Goal: Task Accomplishment & Management: Complete application form

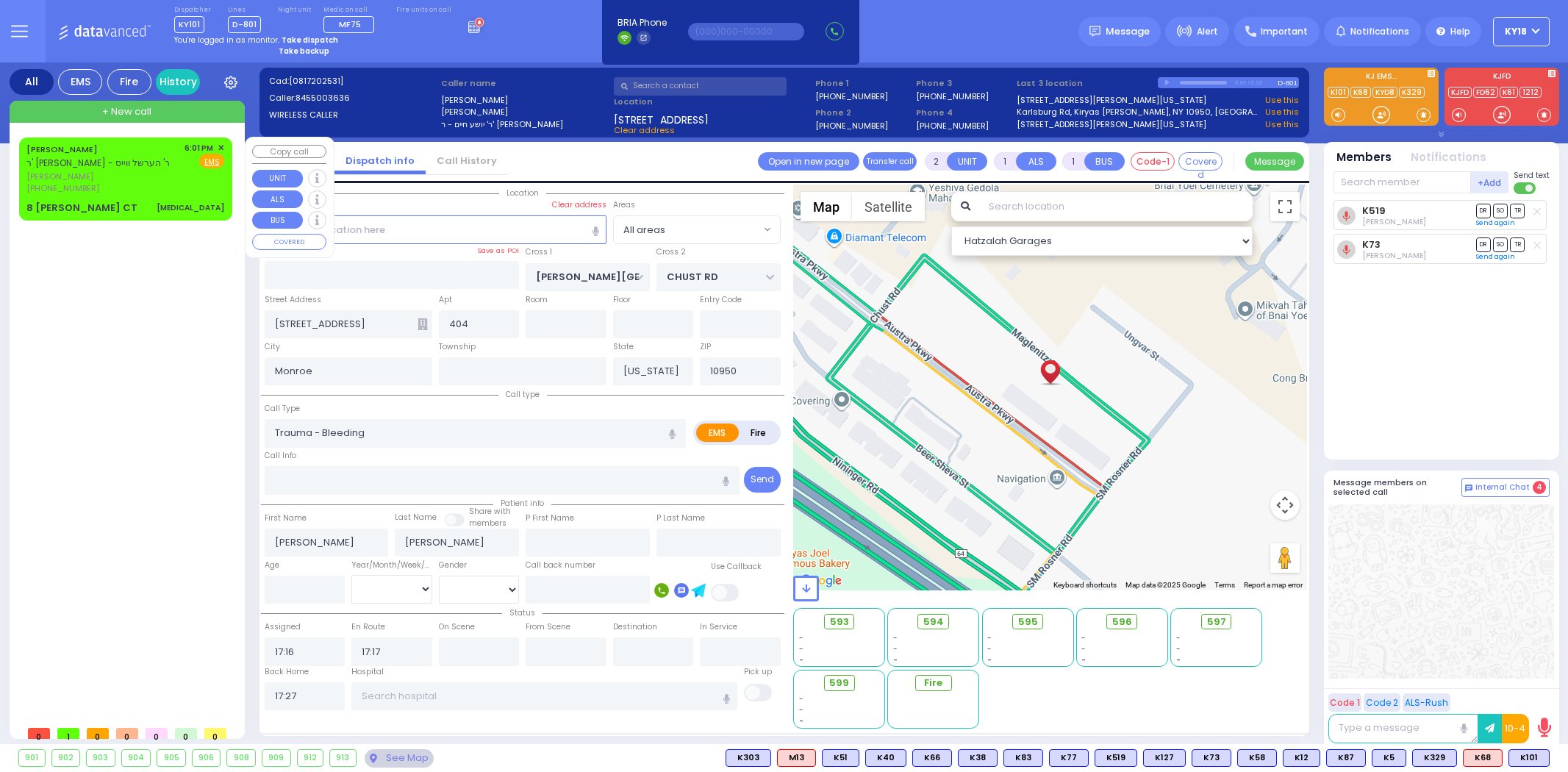
select select
click at [168, 199] on div "[PERSON_NAME] ר' [PERSON_NAME] - ר' הערשל ווייס [PERSON_NAME] [PHONE_NUMBER] 6:…" at bounding box center [126, 178] width 207 height 78
type input "3"
select select
type input "[MEDICAL_DATA]"
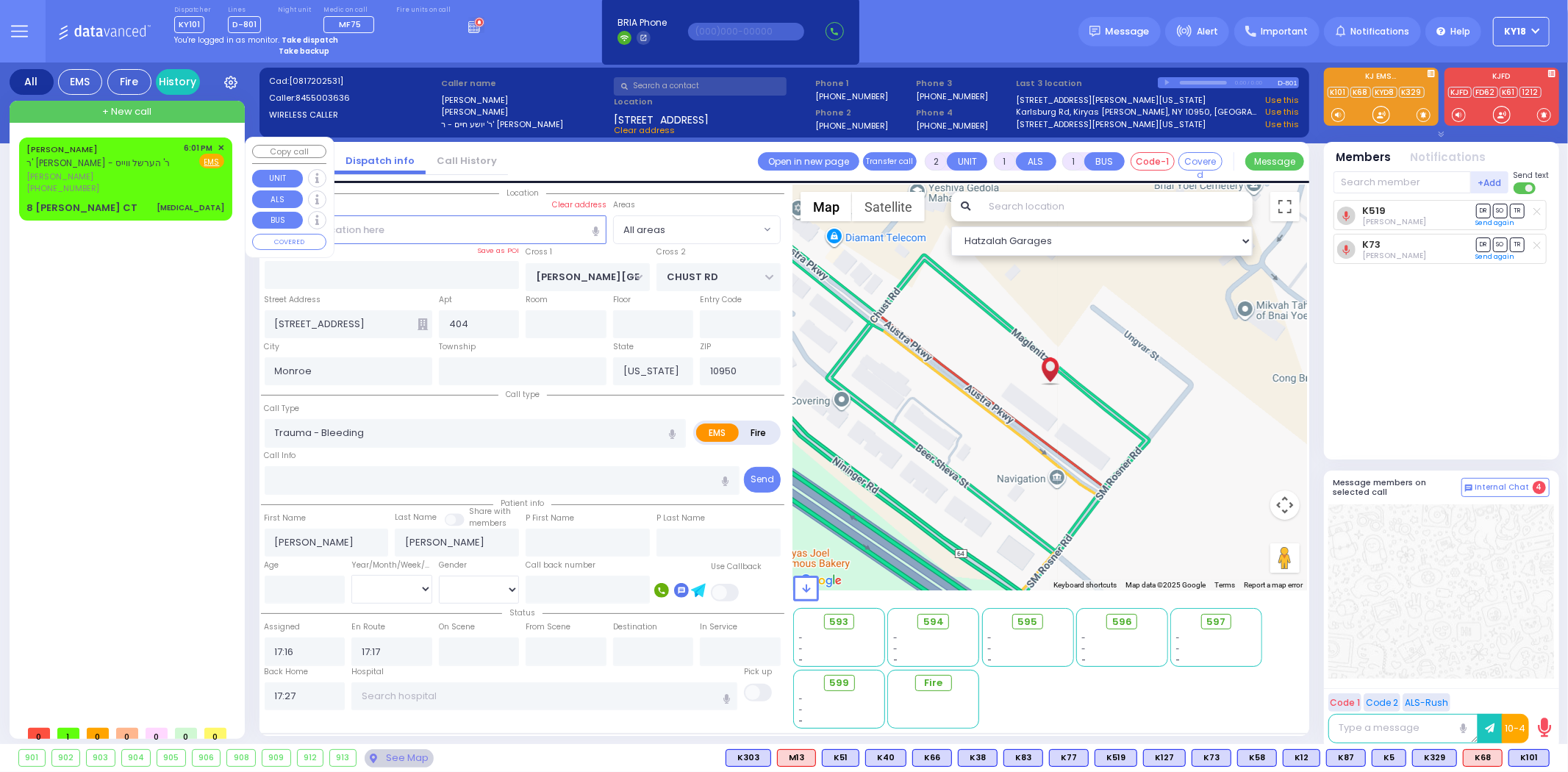
radio input "true"
type input "[PERSON_NAME]"
select select
type input "18:01"
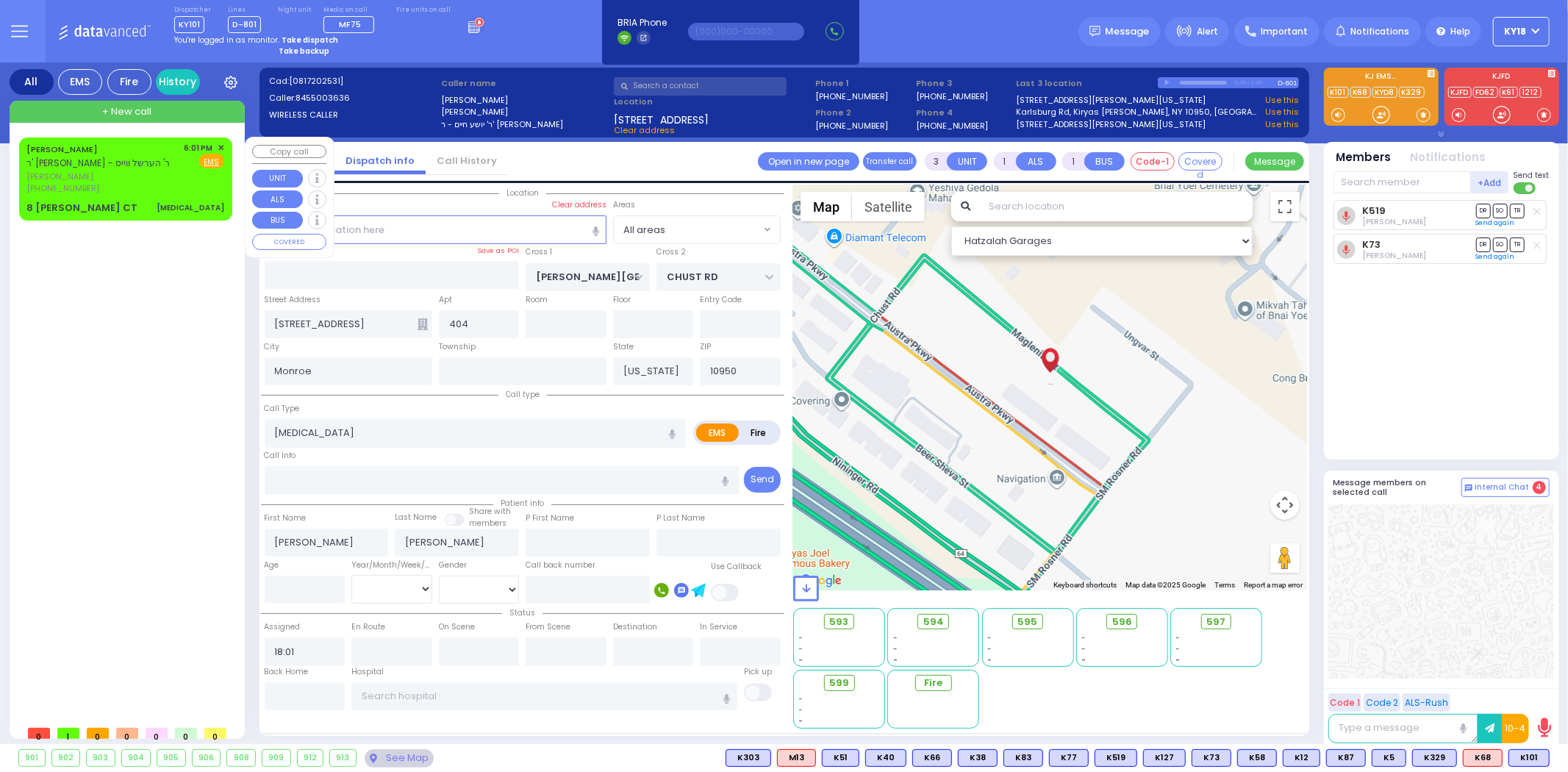
type input "[PERSON_NAME] DR"
type input "8 [PERSON_NAME] CT"
select select "Hatzalah Garages"
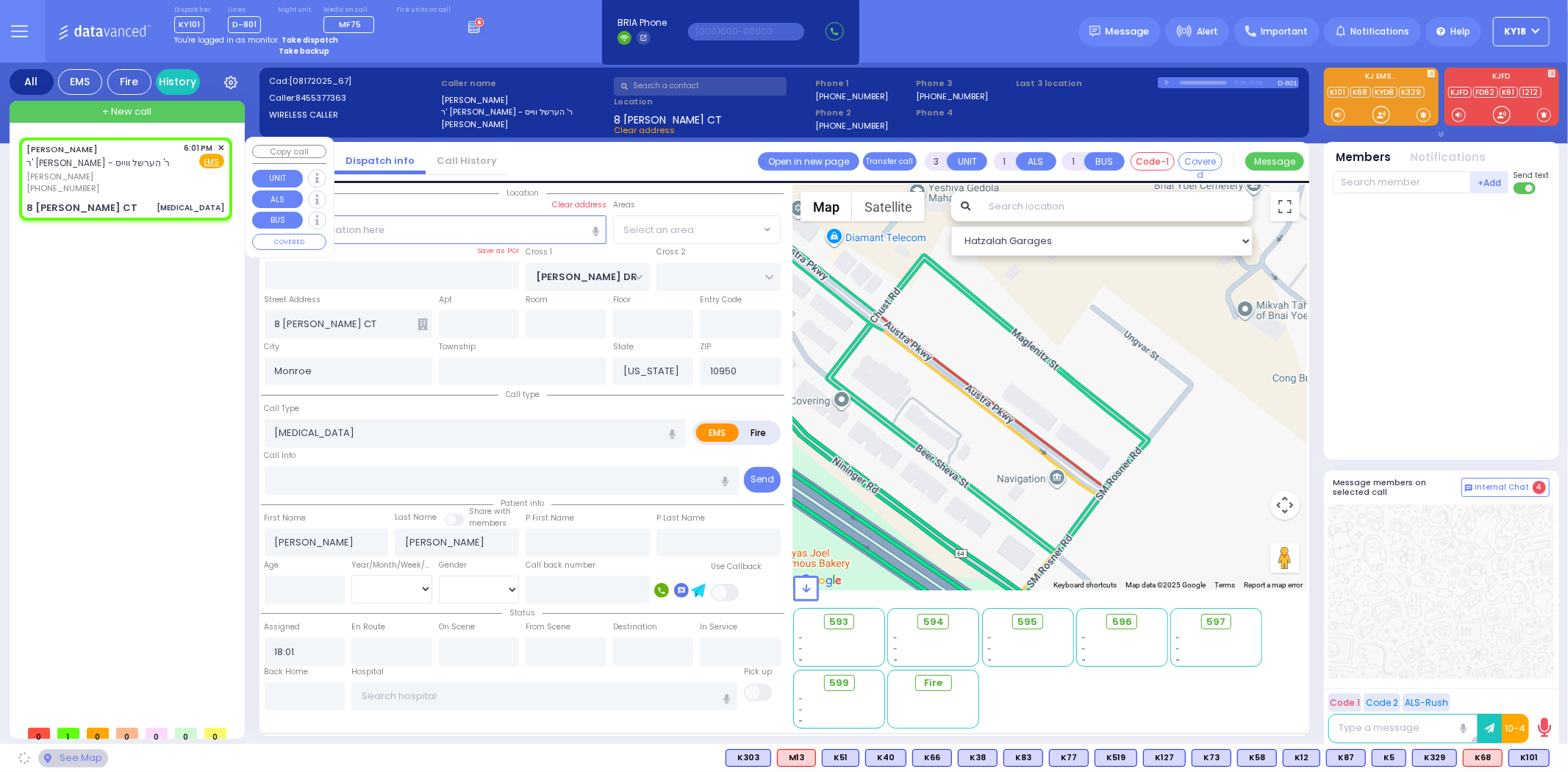
select select "HALF HOLLOW"
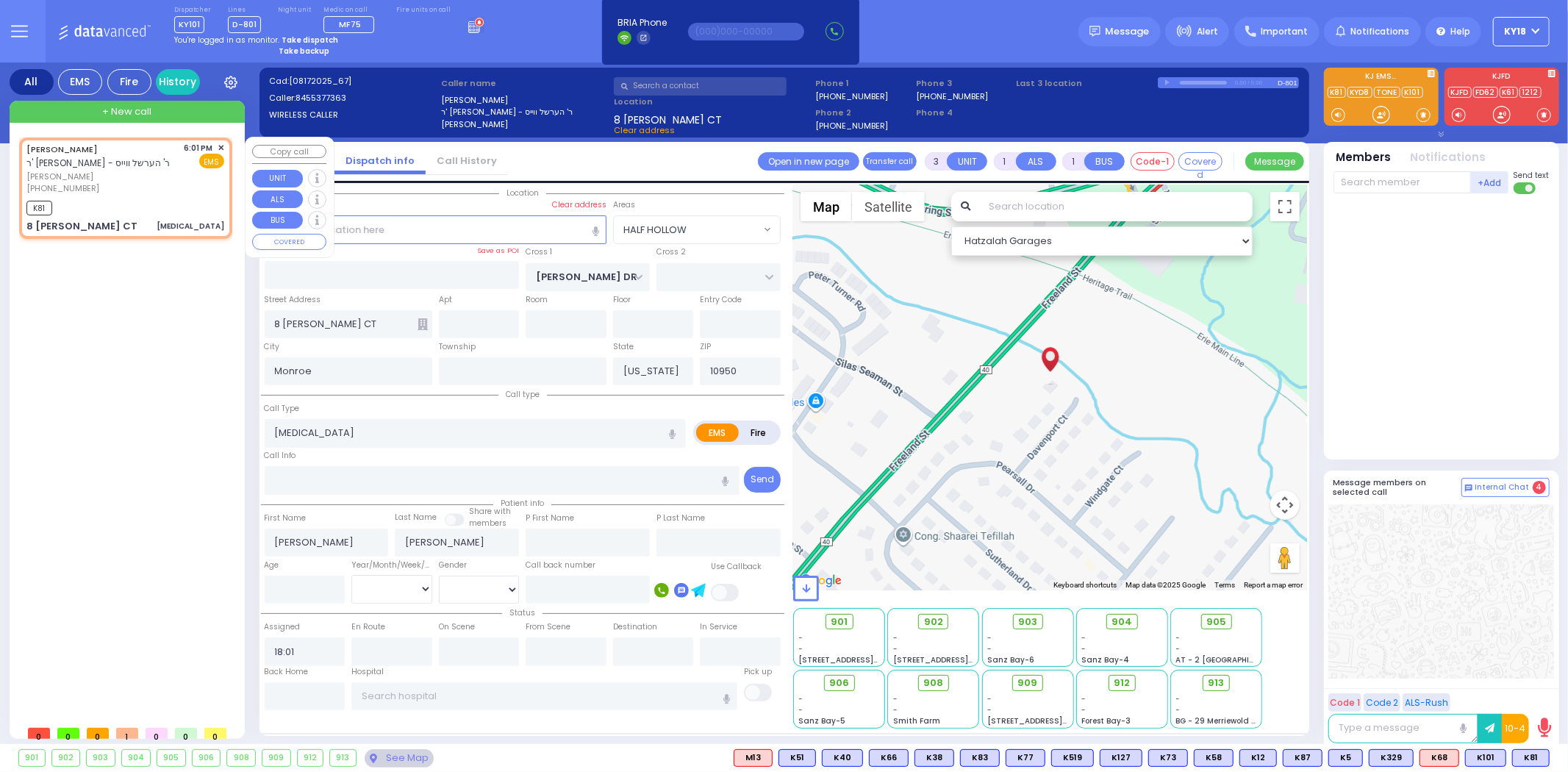
select select
radio input "true"
select select
type input "18:02"
select select "Hatzalah Garages"
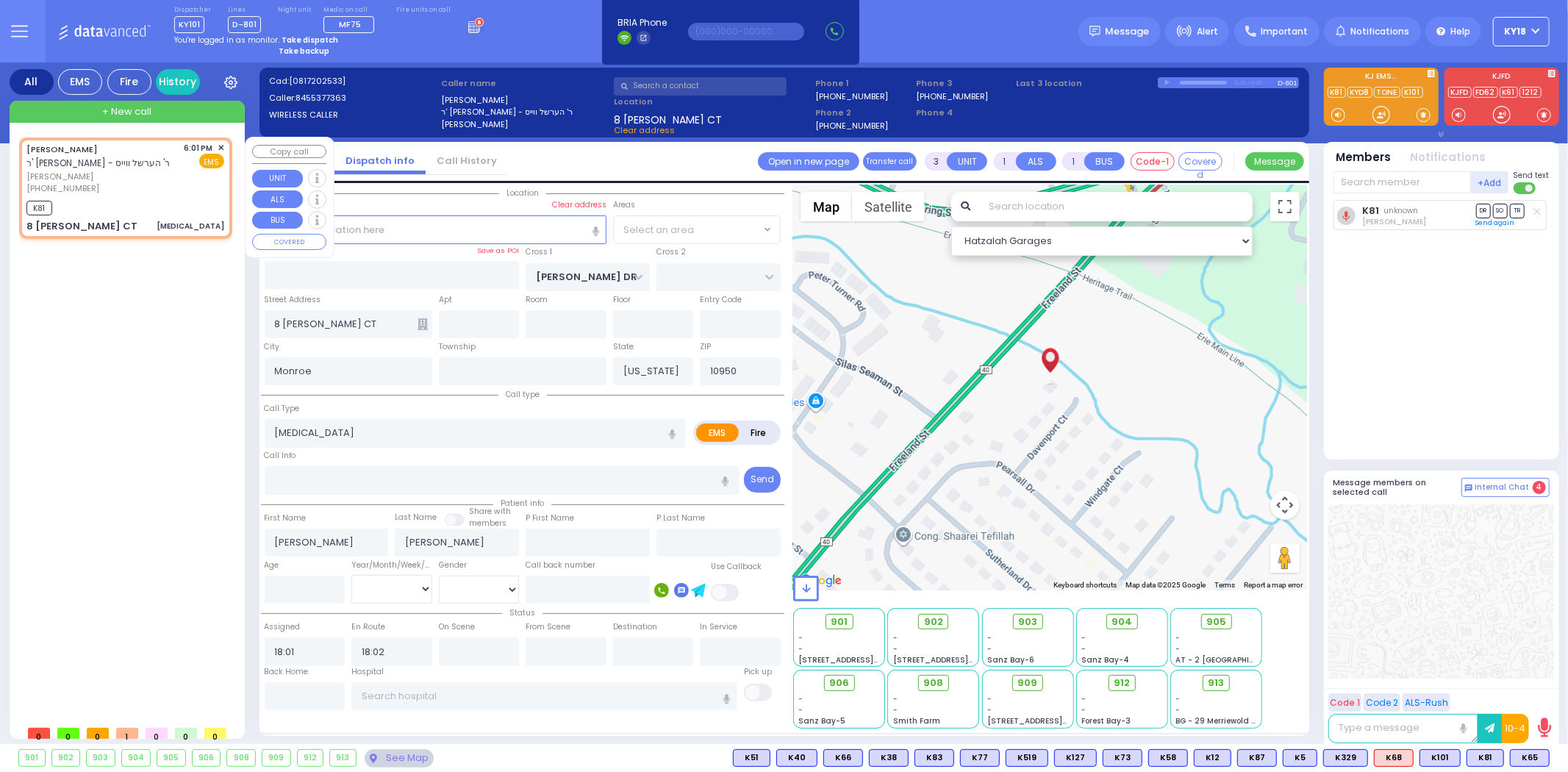
select select "HALF HOLLOW"
select select
radio input "true"
select select
select select "Hatzalah Garages"
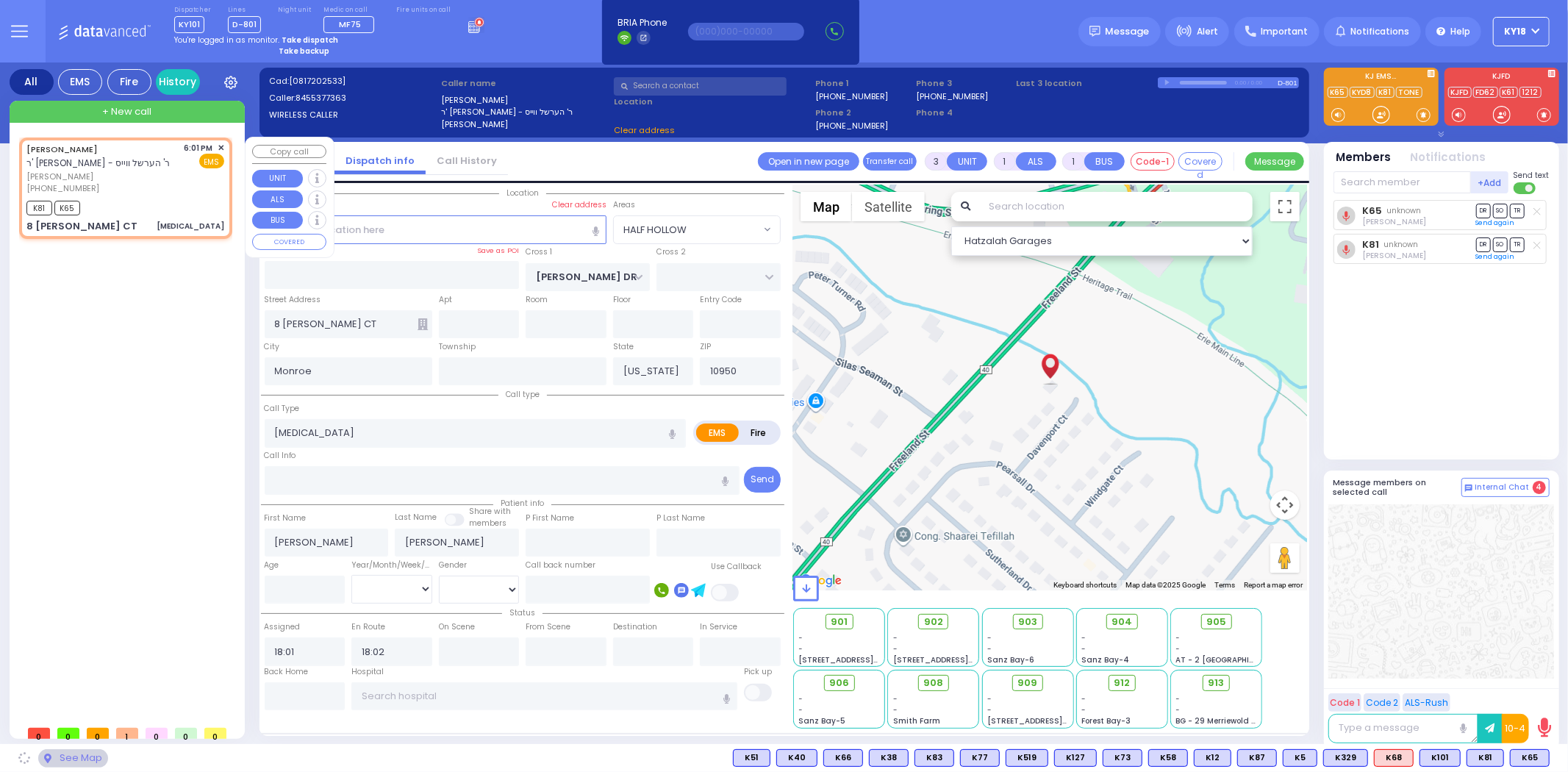
select select "HALF HOLLOW"
select select
radio input "true"
select select
select select "Hatzalah Garages"
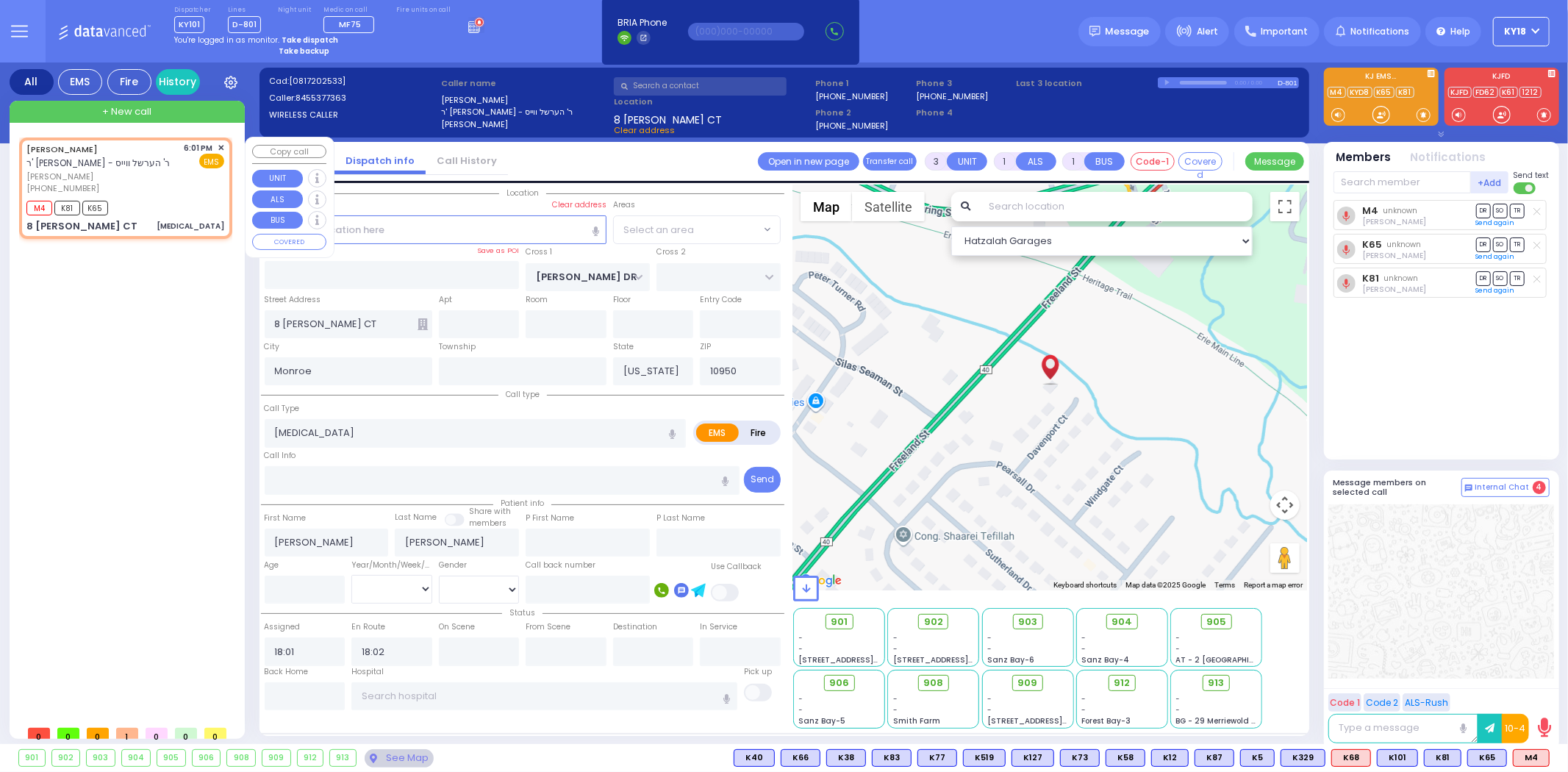
select select "HALF HOLLOW"
select select
radio input "true"
select select
select select "Hatzalah Garages"
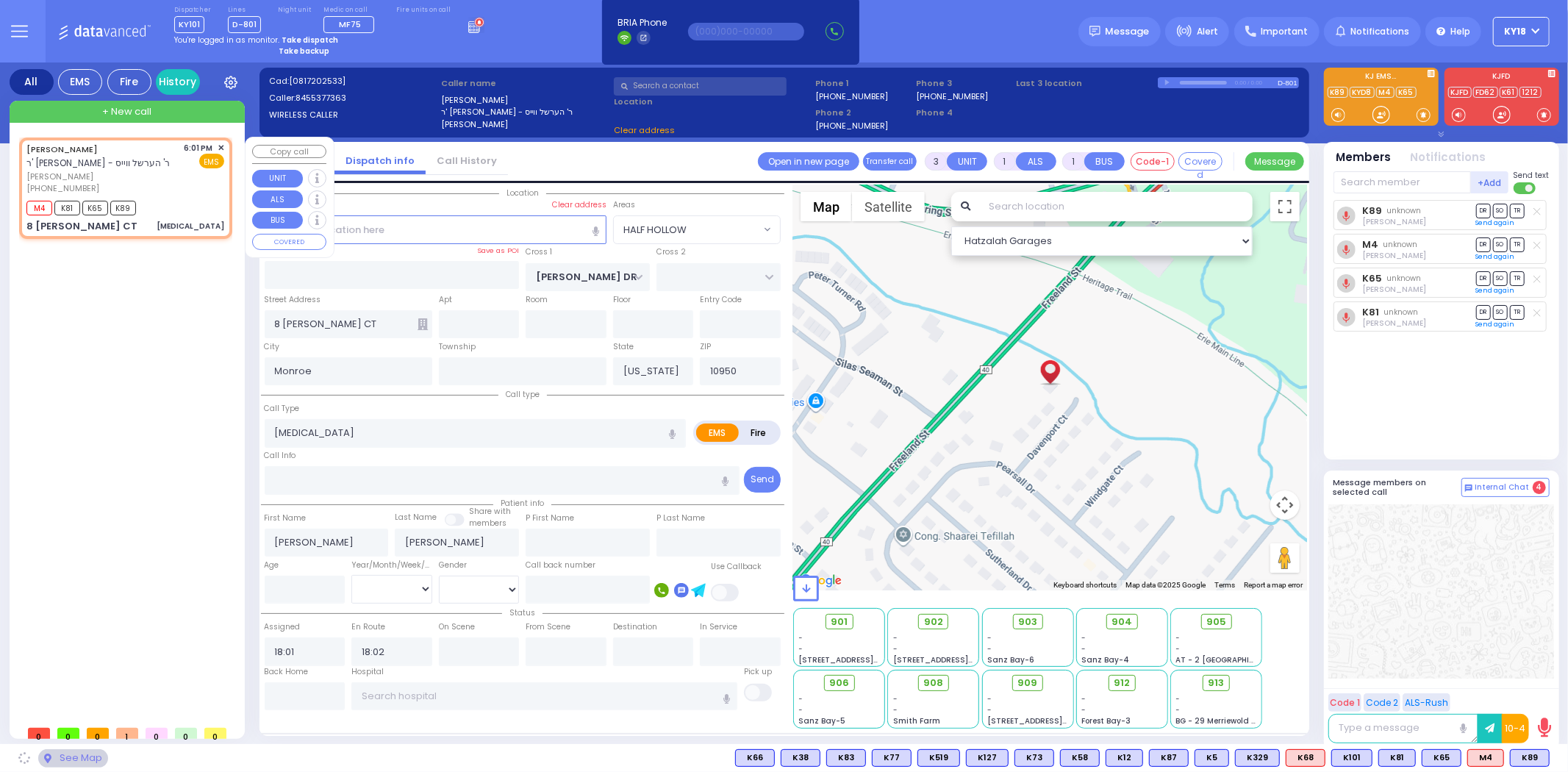
select select "HALF HOLLOW"
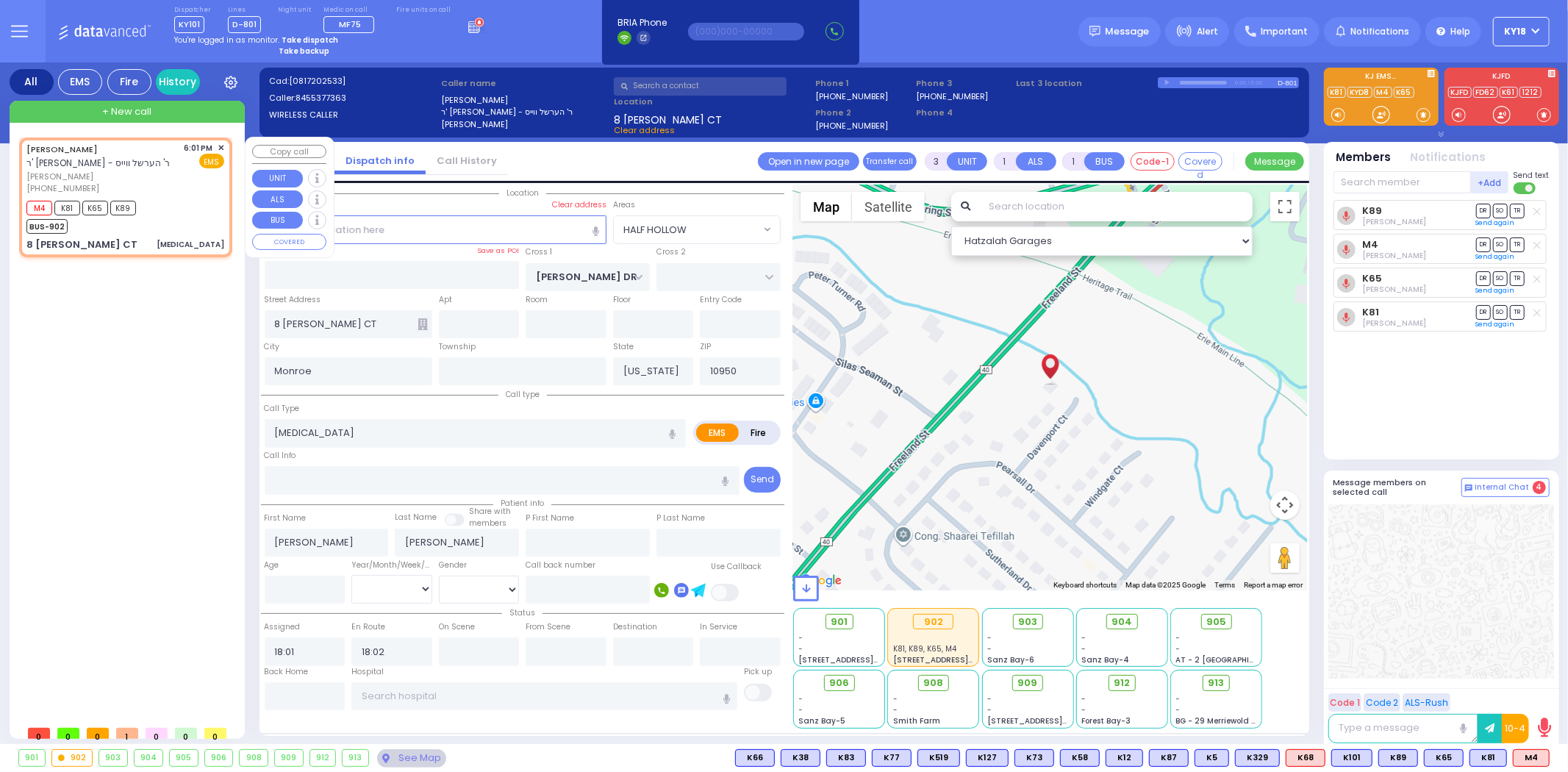
select select
radio input "true"
select select
select select "Hatzalah Garages"
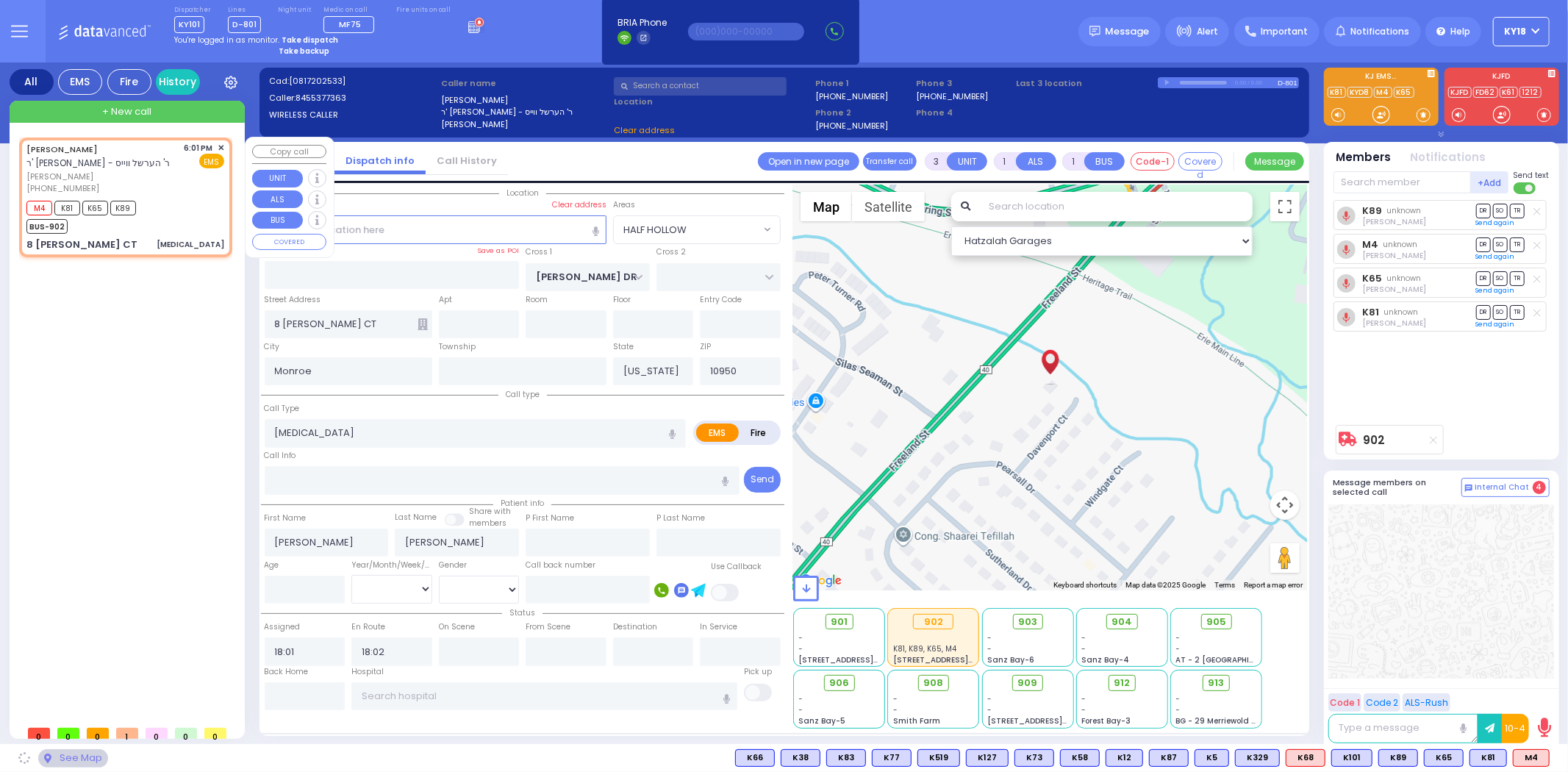
select select "HALF HOLLOW"
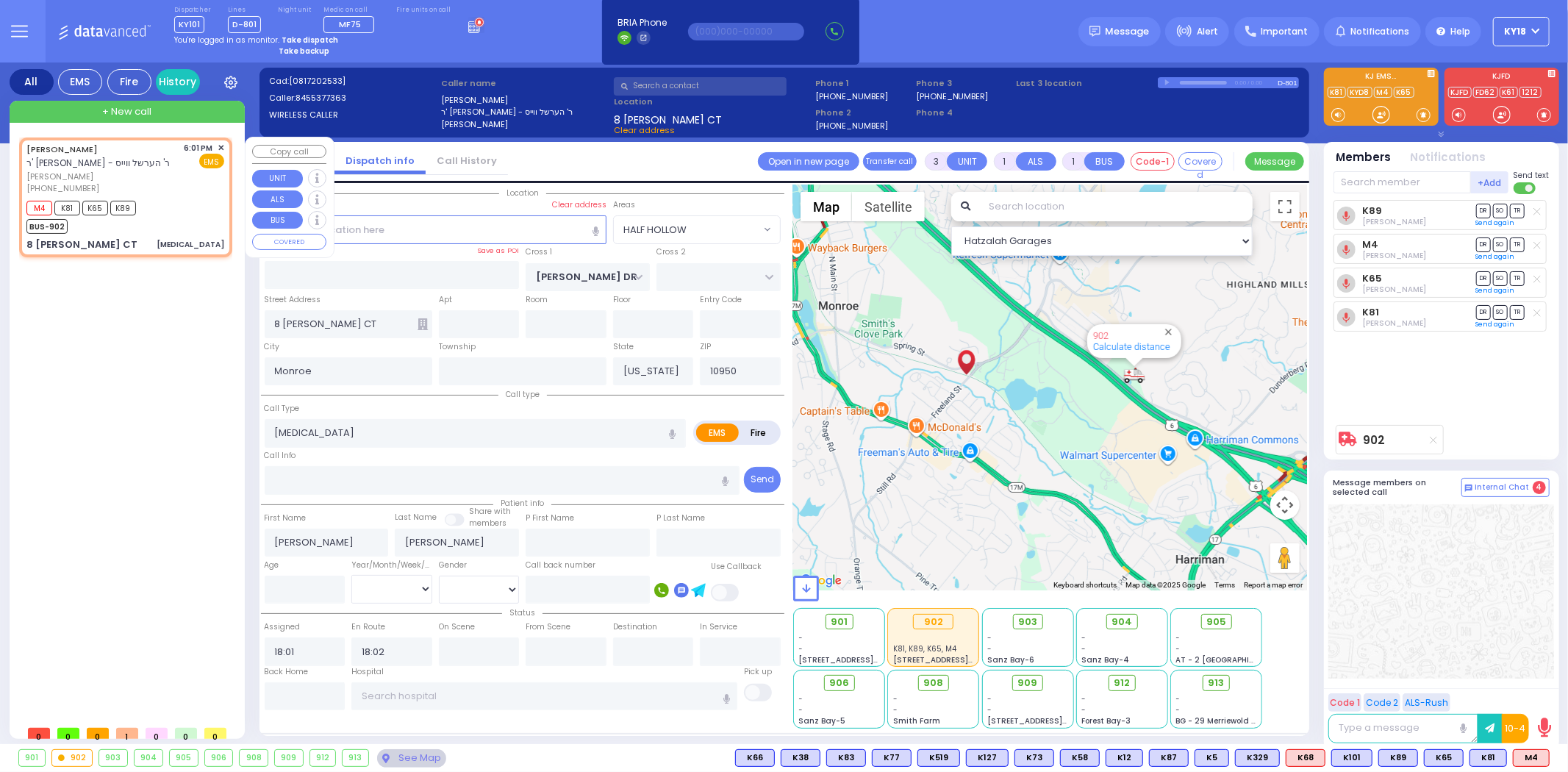
select select
radio input "true"
type input "9"
select select "Month"
select select "Hatzalah Garages"
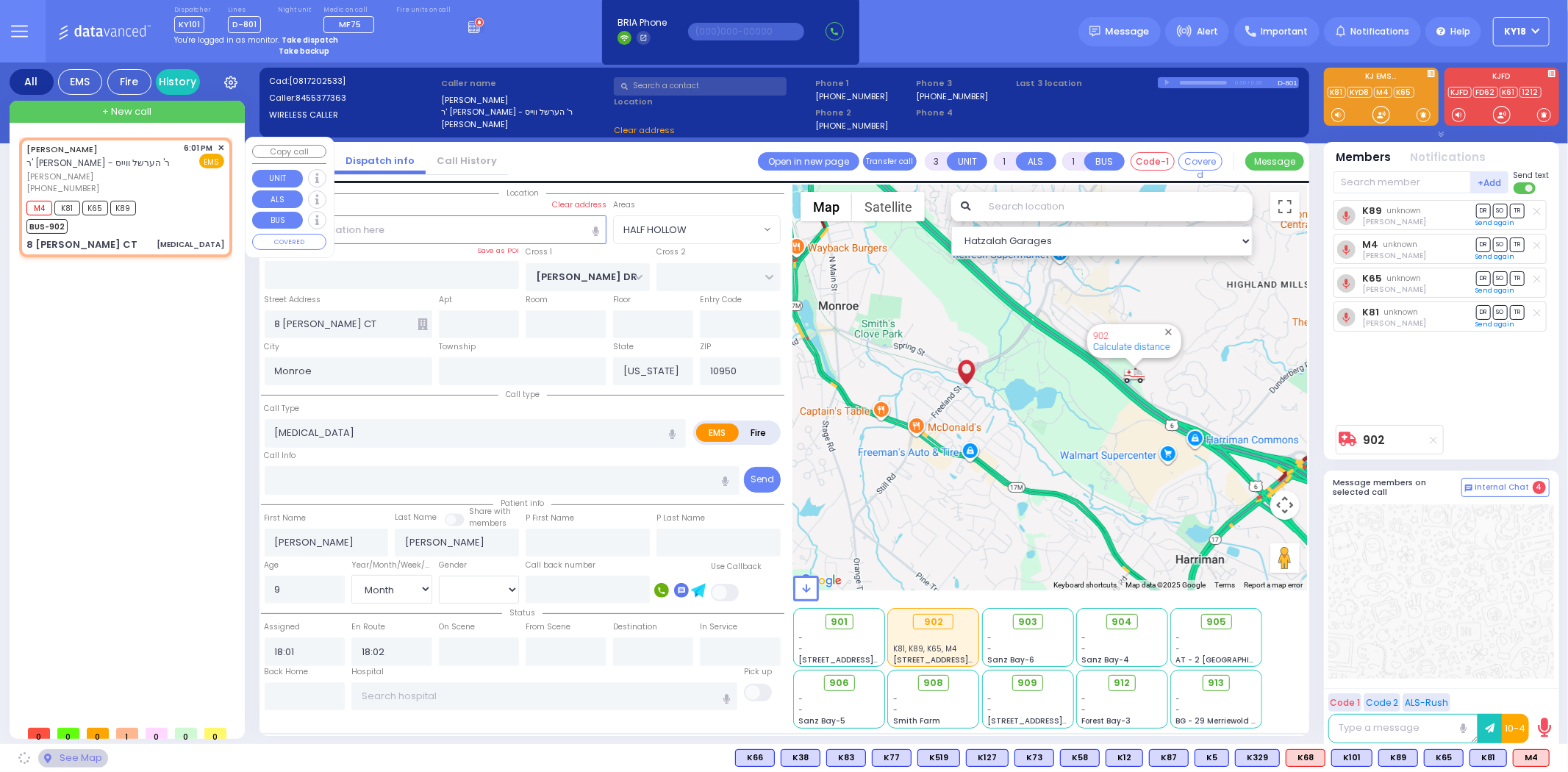
select select
radio input "true"
select select "Month"
select select "Hatzalah Garages"
select select
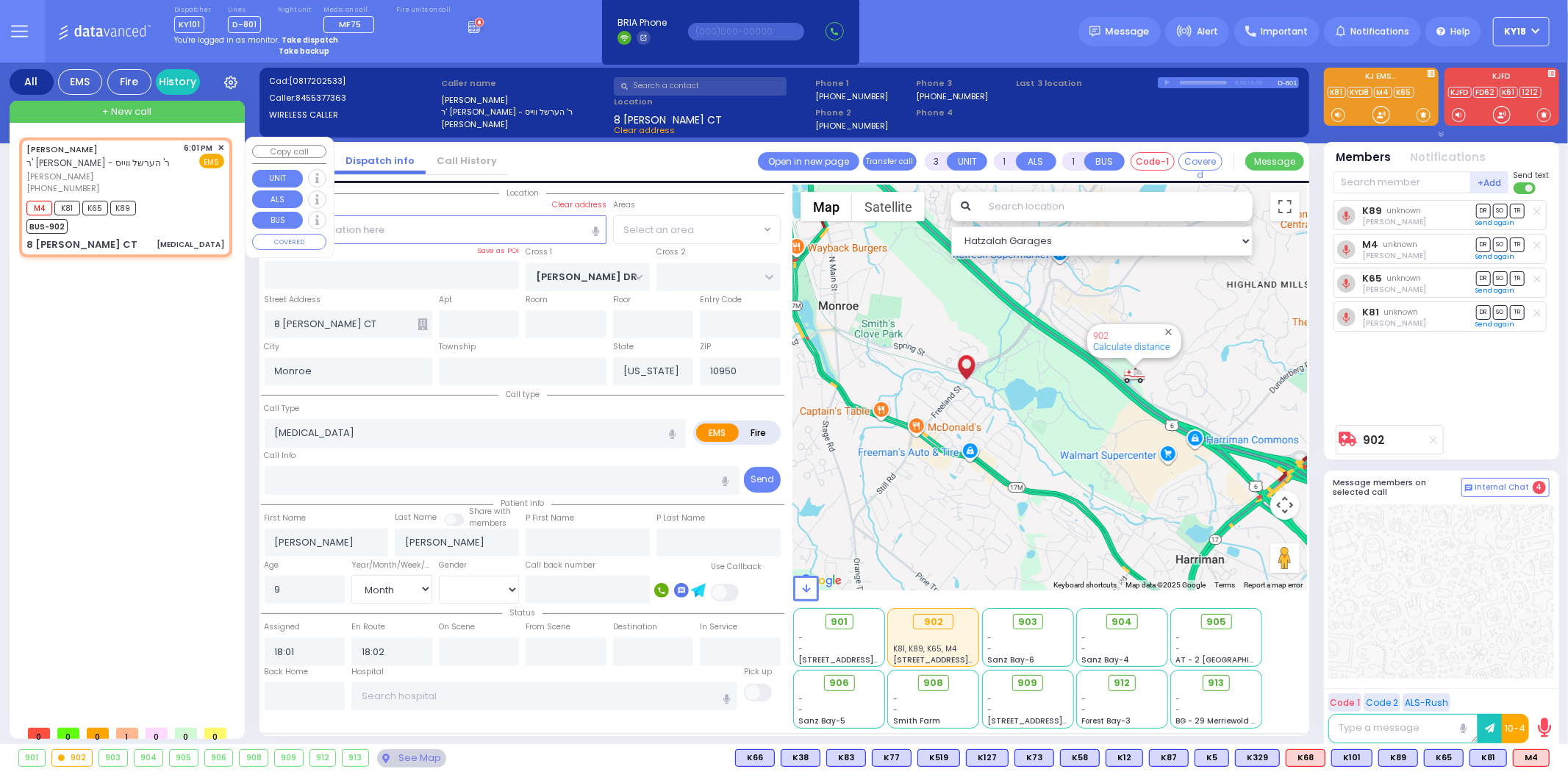
radio input "true"
select select "Month"
select select "Hatzalah Garages"
select select "HALF HOLLOW"
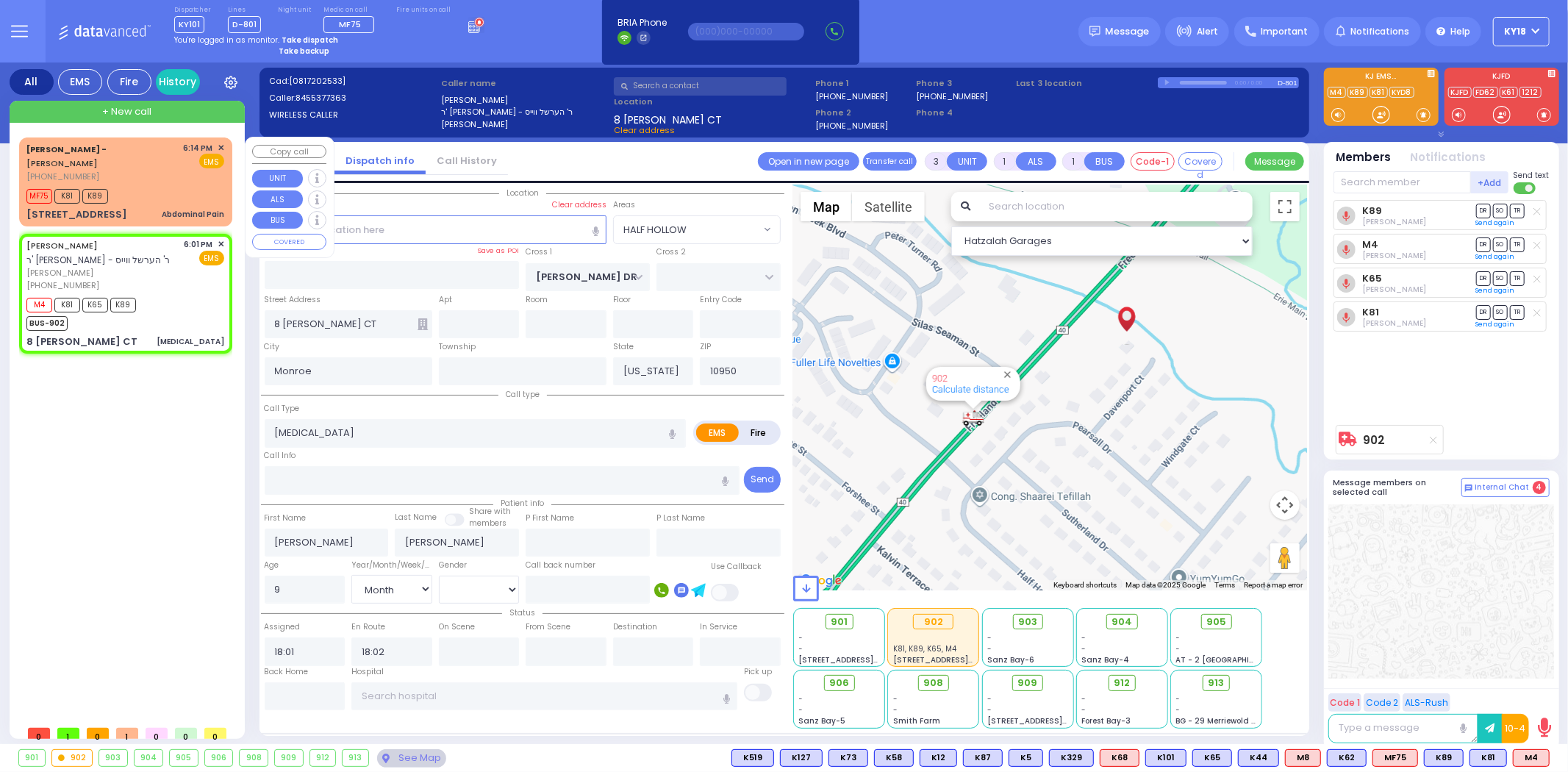
select select
radio input "true"
select select "Month"
select select "Hatzalah Garages"
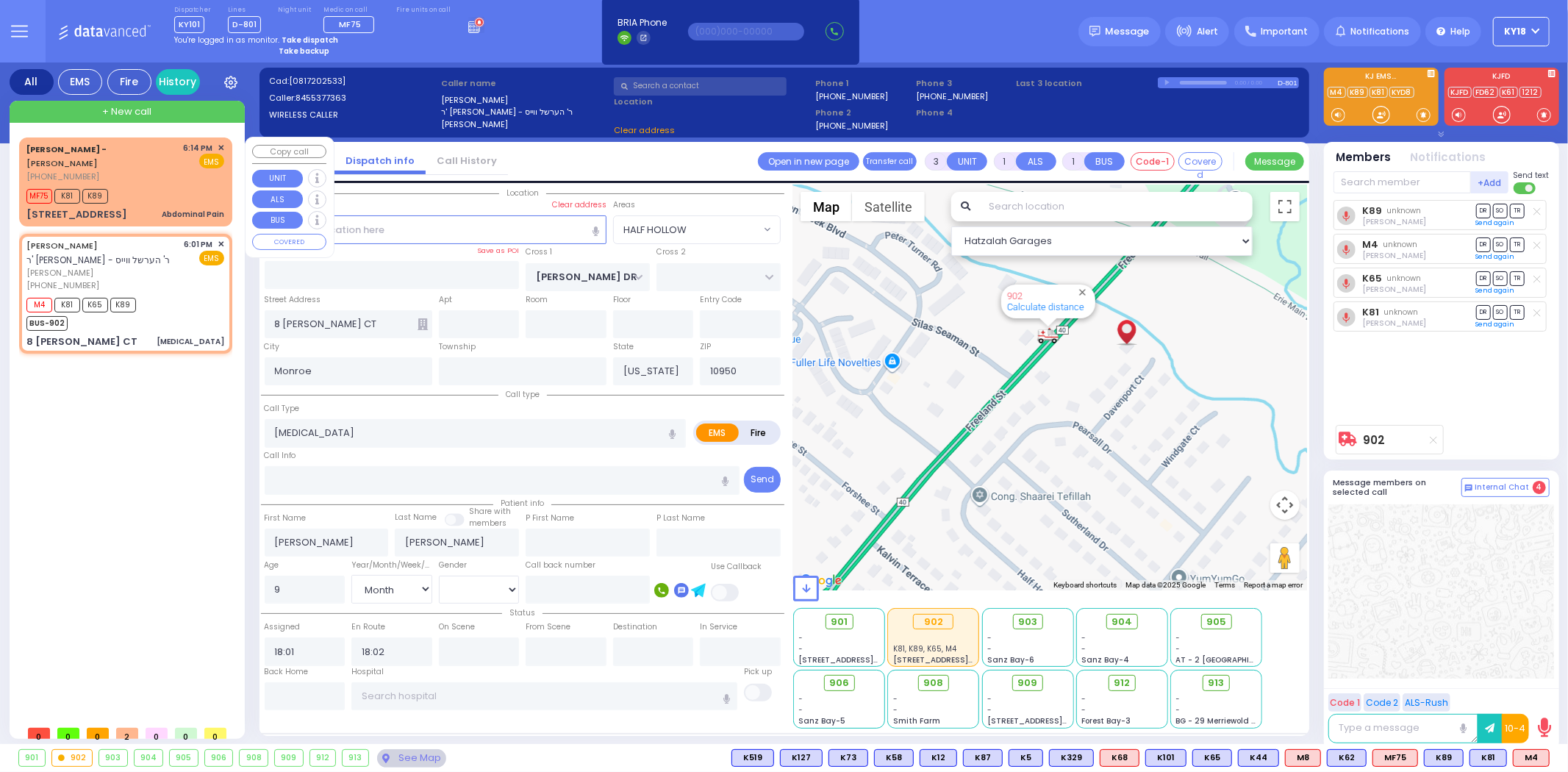
select select
radio input "true"
select select "Month"
select select "Hatzalah Garages"
select select "HALF HOLLOW"
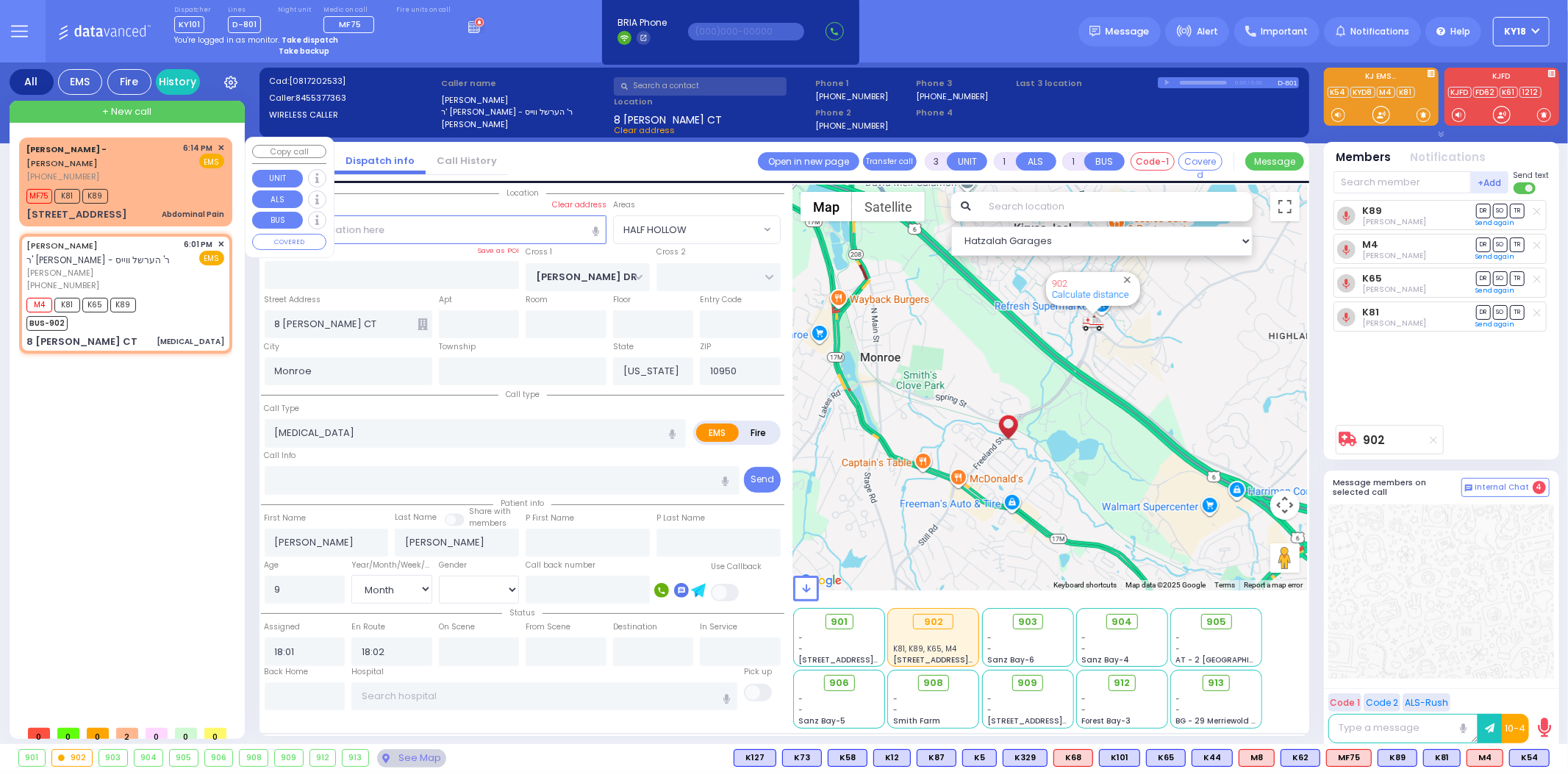
select select
radio input "true"
select select "Month"
type input "[PERSON_NAME]"
select select "Hatzalah Garages"
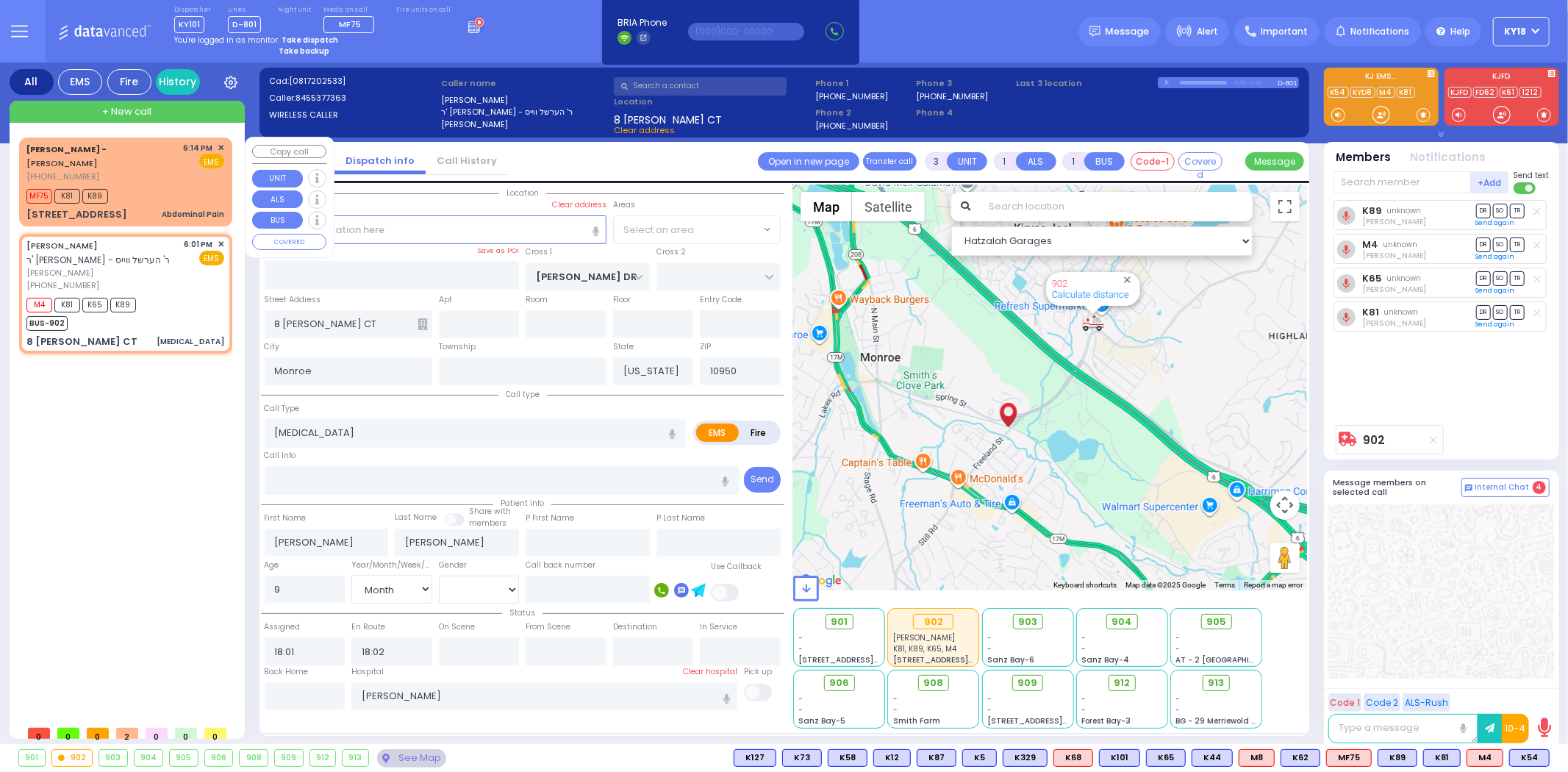
select select "HALF HOLLOW"
select select
radio input "true"
select select "Month"
select select "Hatzalah Garages"
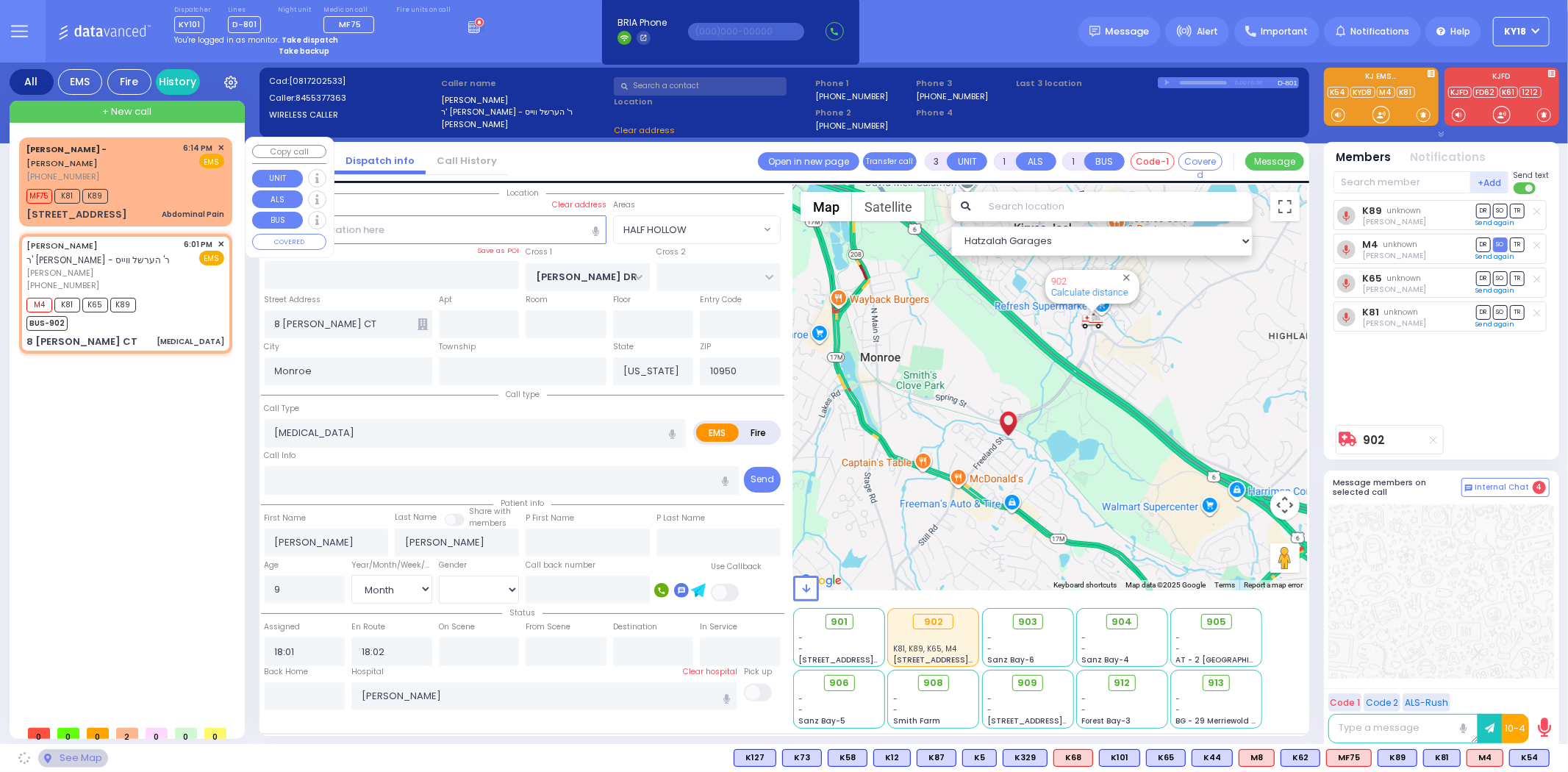
select select "HALF HOLLOW"
select select
radio input "true"
select select "Month"
select select "Hatzalah Garages"
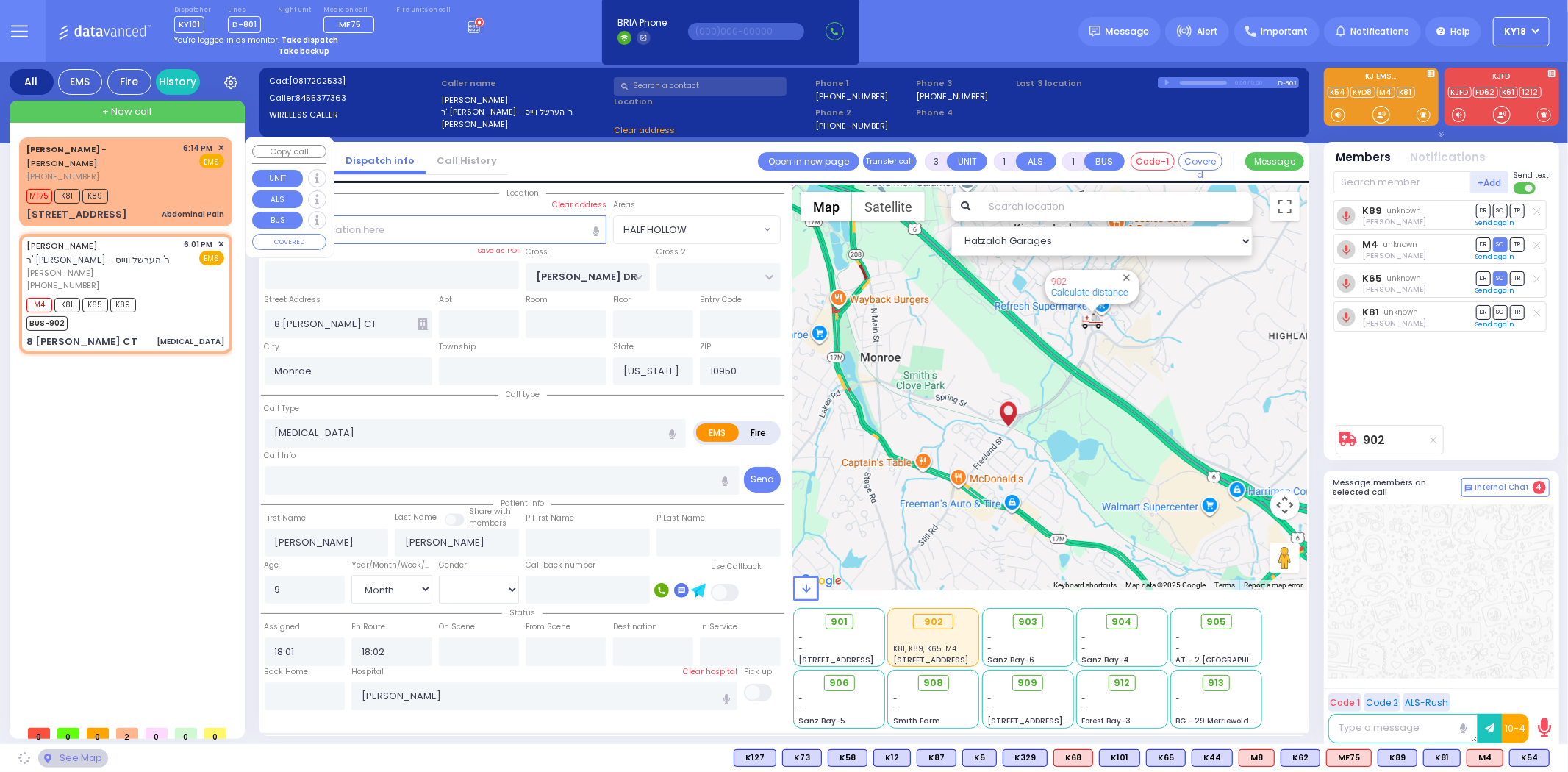
select select "HALF HOLLOW"
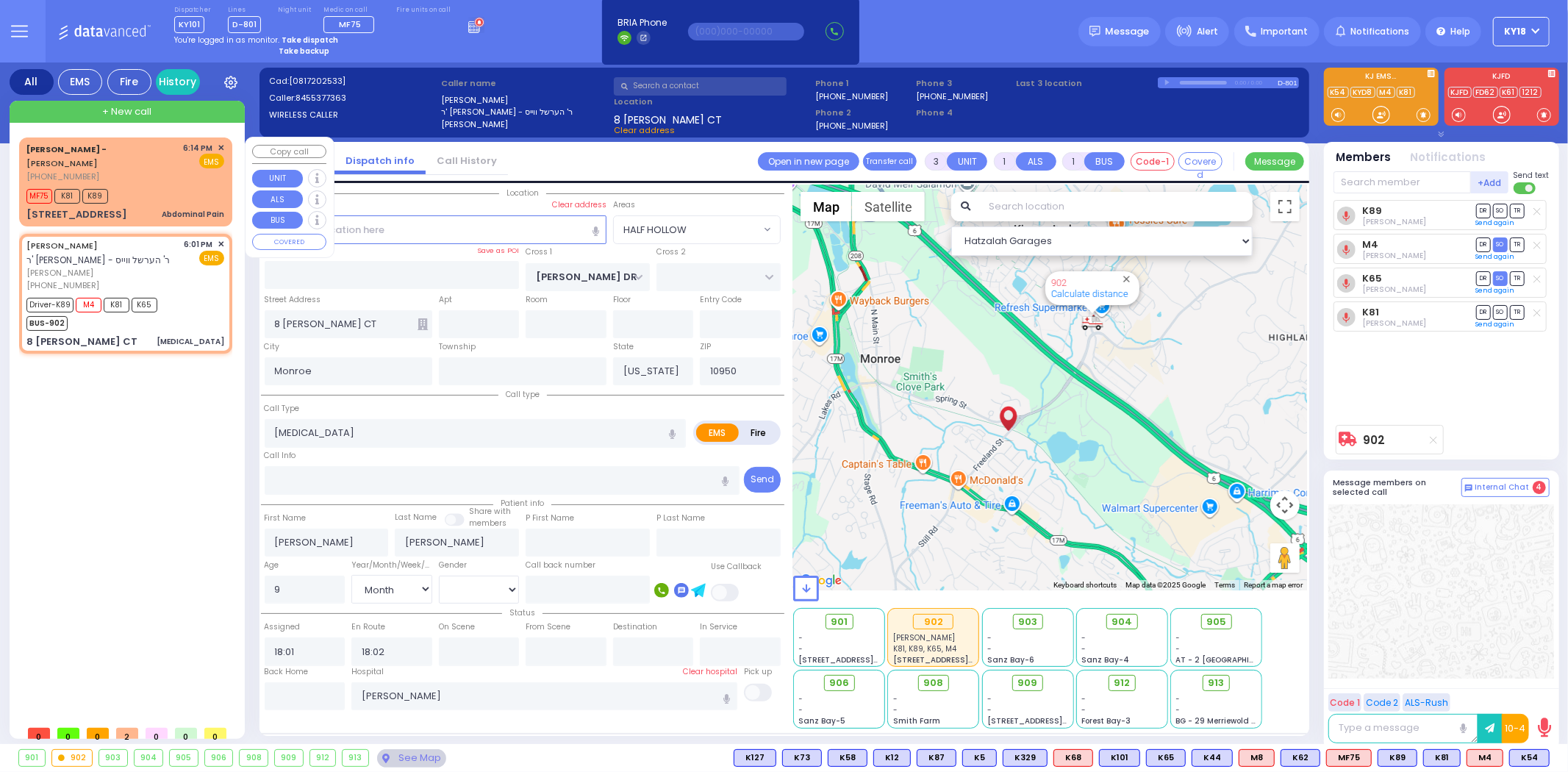
select select
radio input "true"
select select "Month"
select select "Hatzalah Garages"
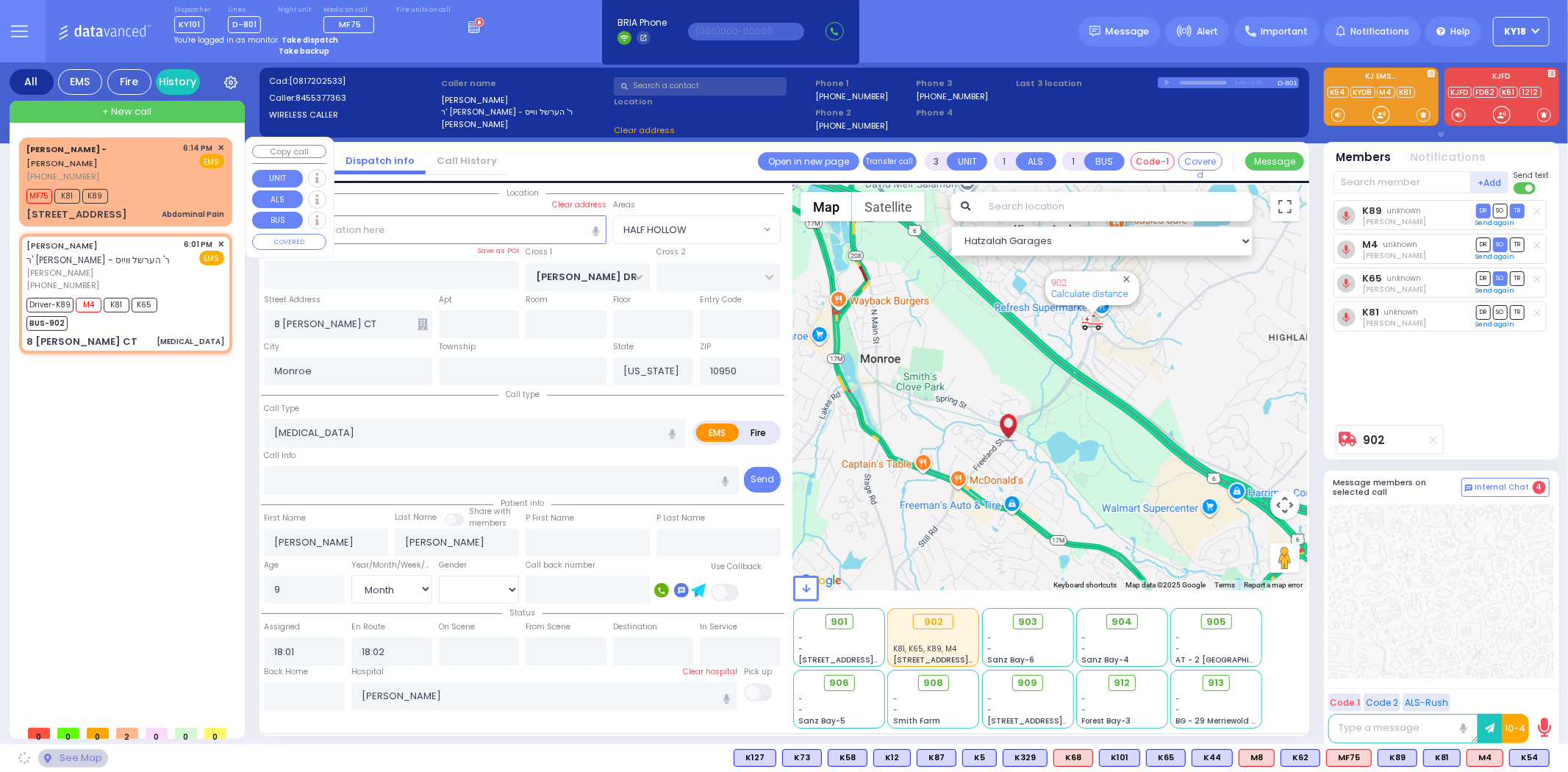
select select "HALF HOLLOW"
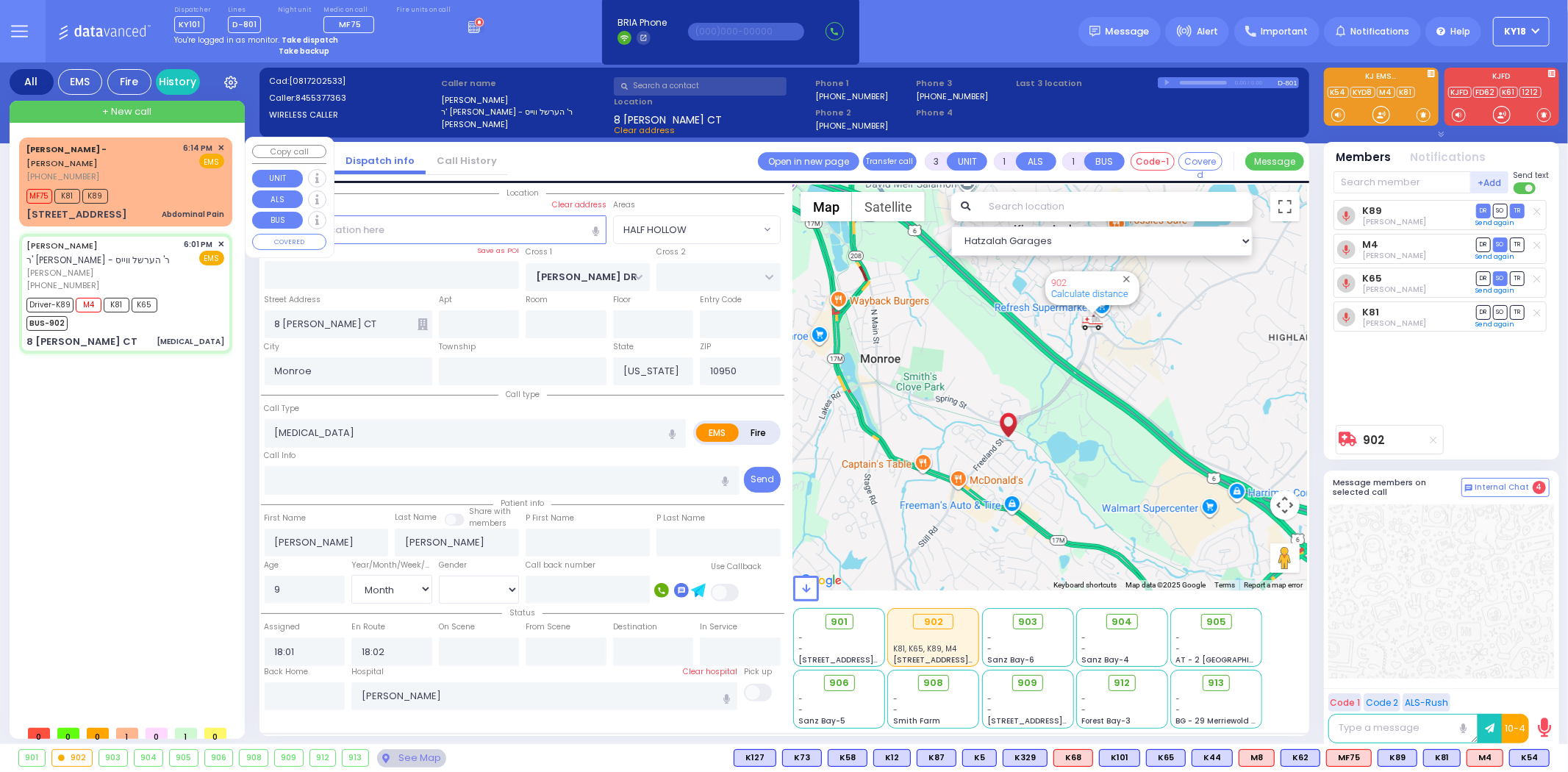
select select
radio input "true"
select select "Month"
type input "18:20"
select select "Hatzalah Garages"
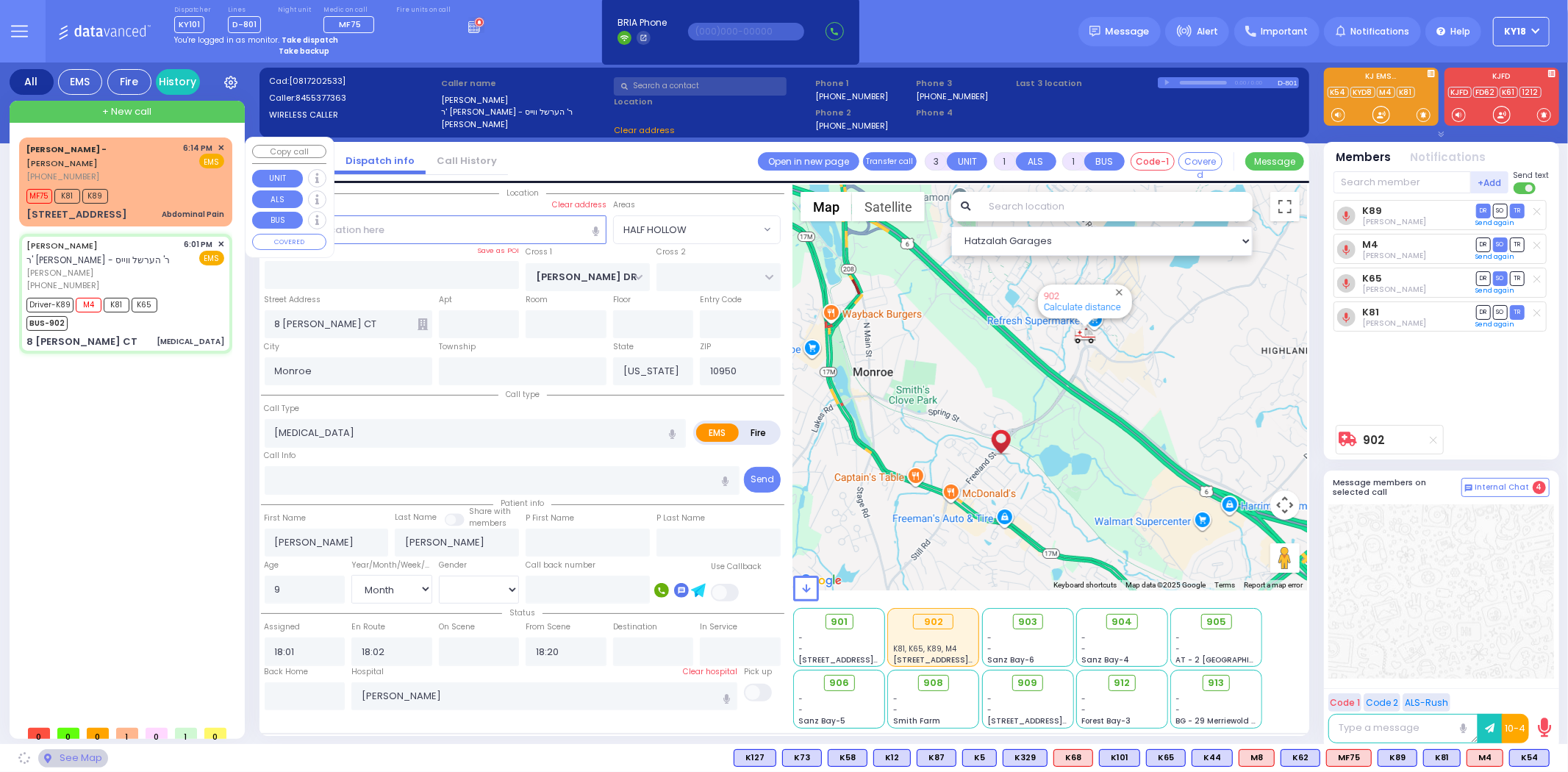
select select "HALF HOLLOW"
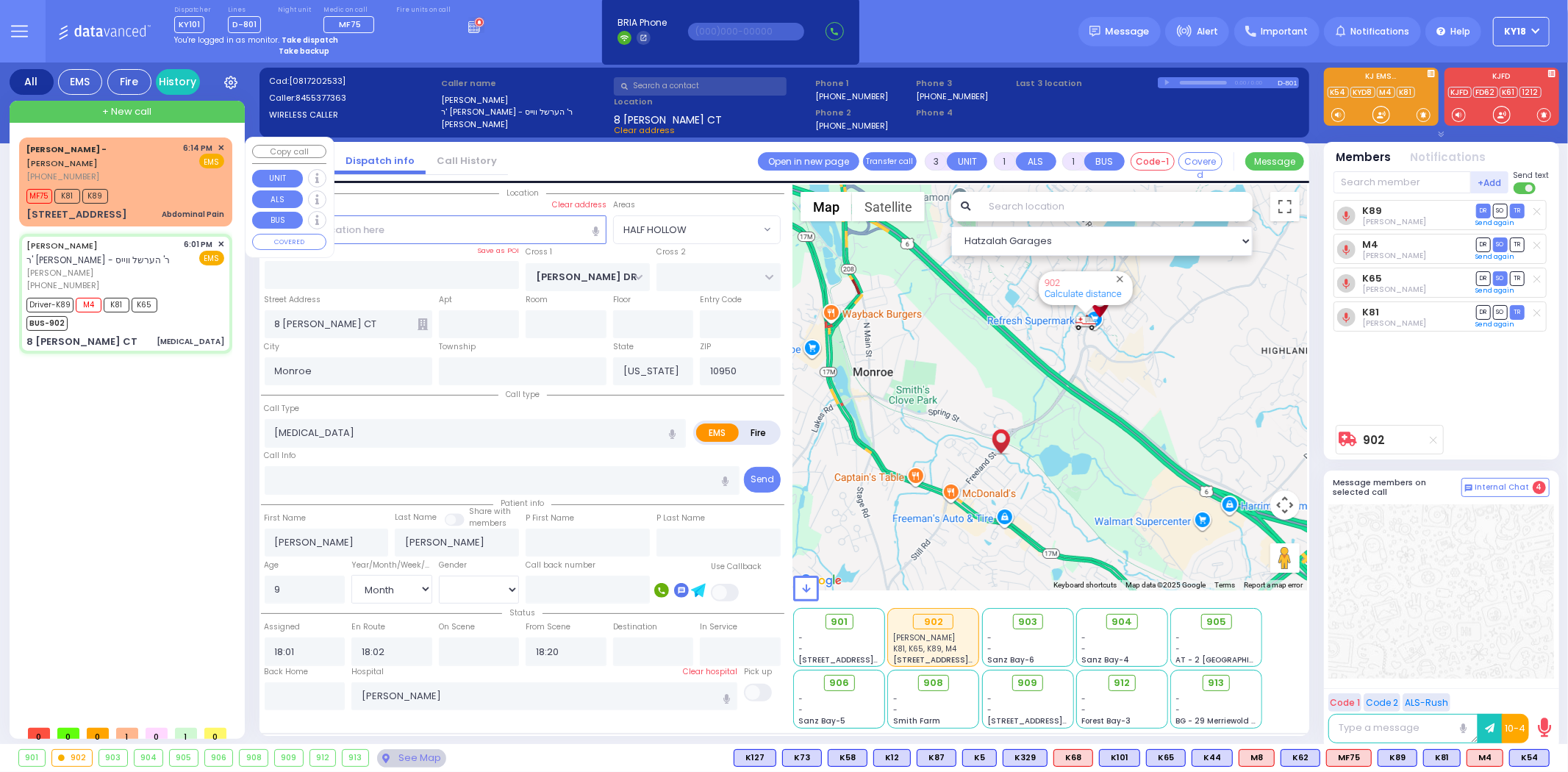
select select
radio input "true"
select select "Month"
type input "18:03"
select select "Hatzalah Garages"
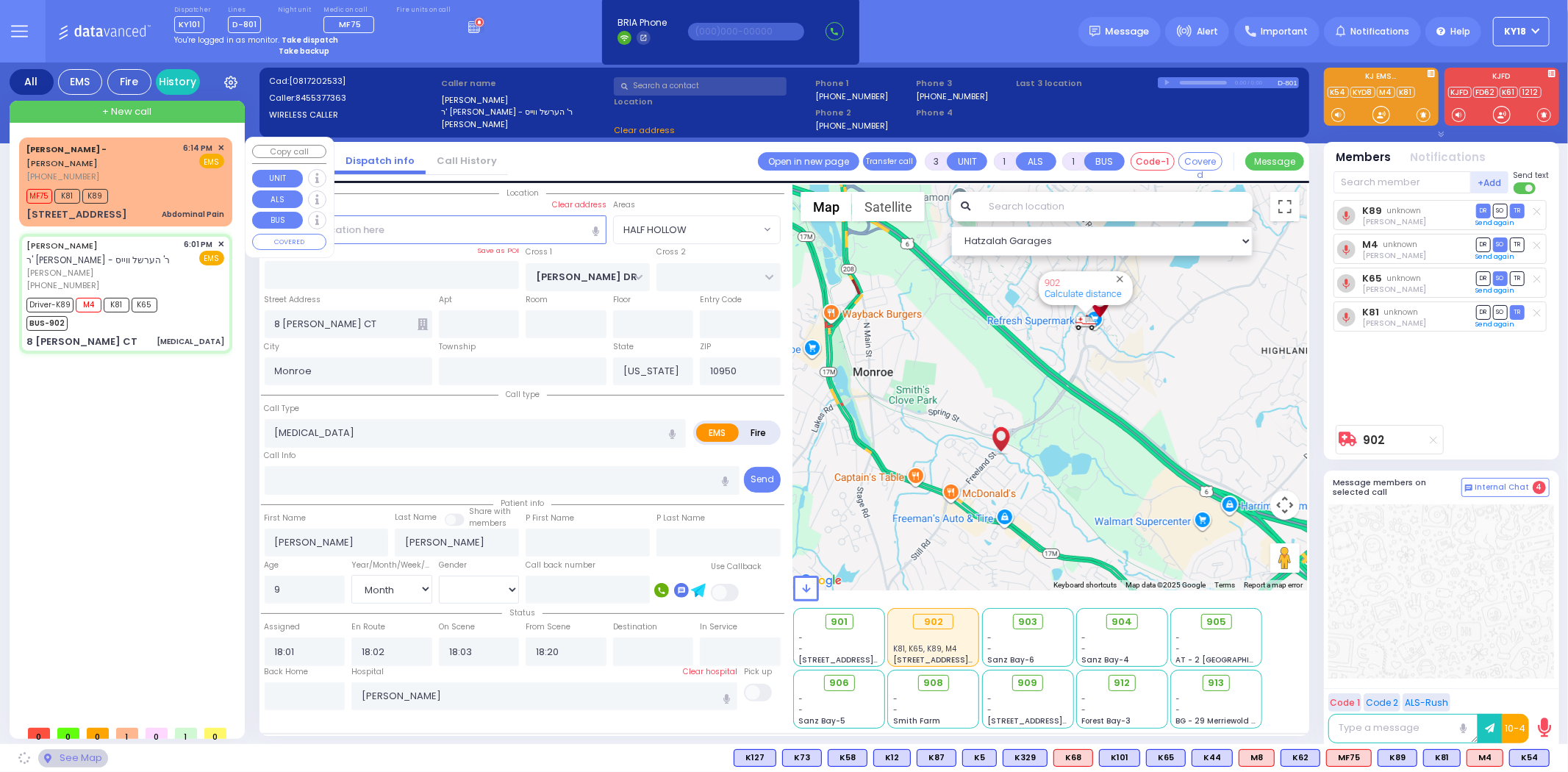
select select "HALF HOLLOW"
select select
radio input "true"
select select "Month"
type input "18:18"
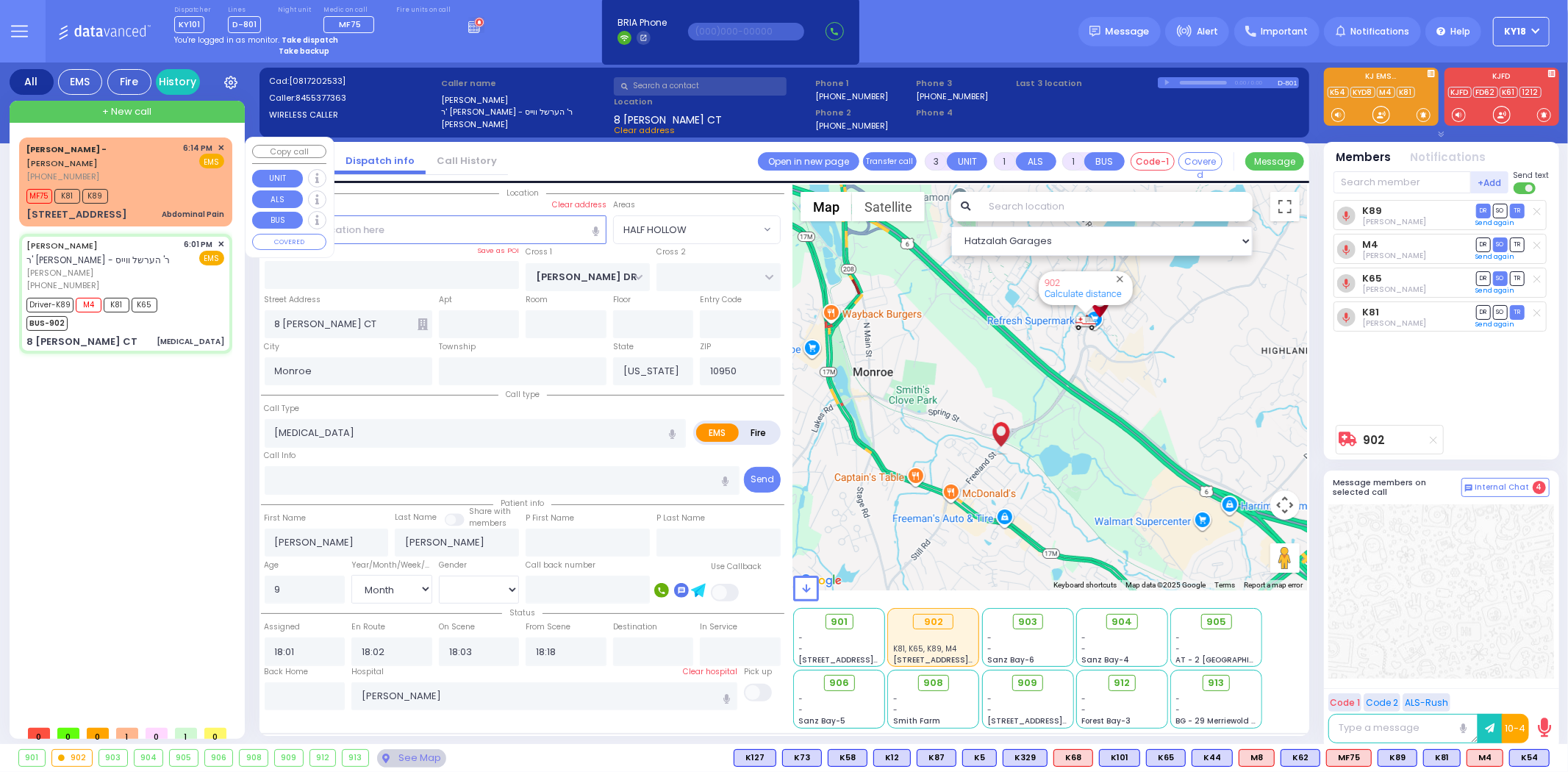
select select "Hatzalah Garages"
select select "HALF HOLLOW"
select select
radio input "true"
select select "Month"
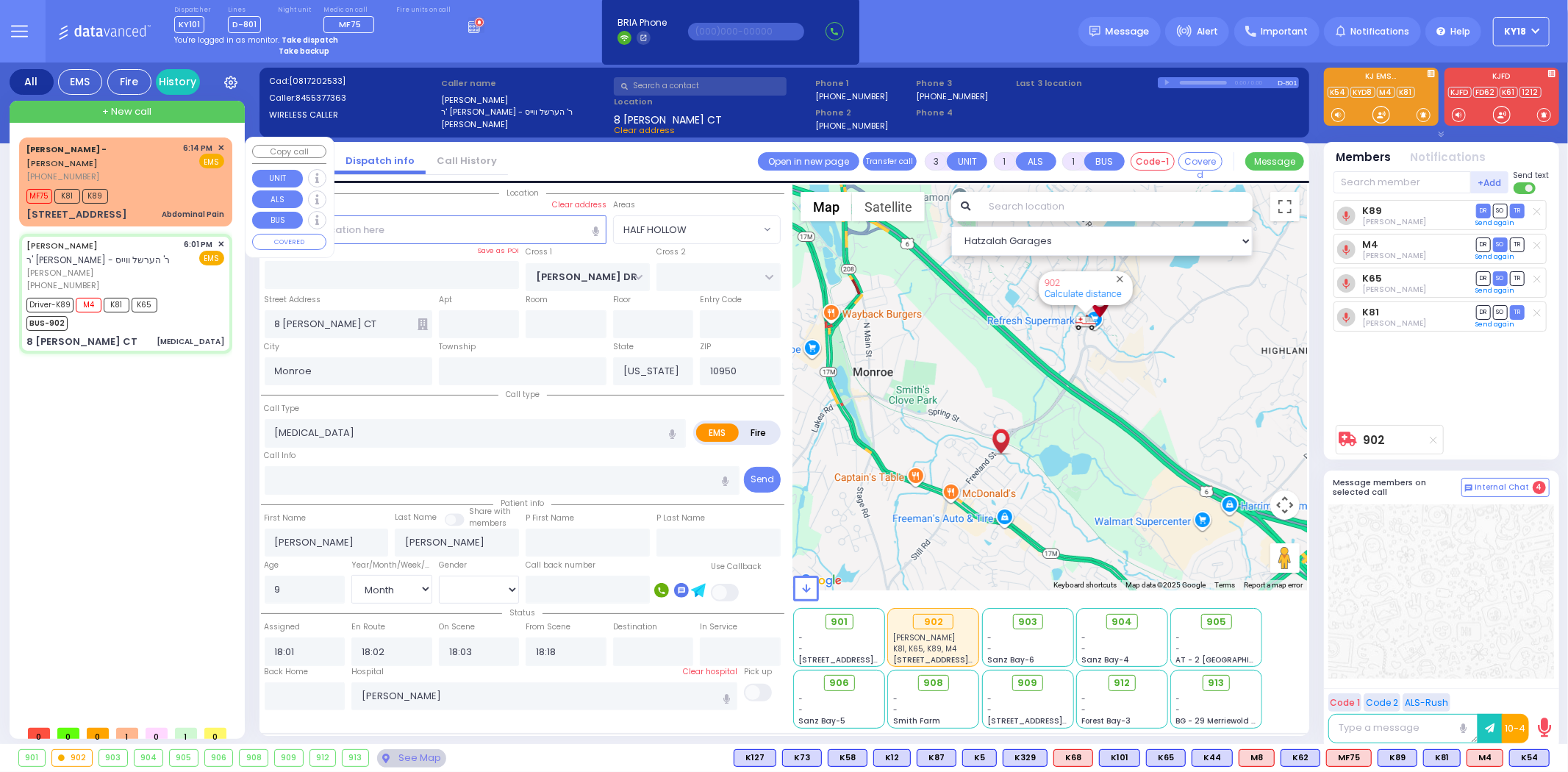
type input "18:21"
select select "Hatzalah Garages"
select select "HALF HOLLOW"
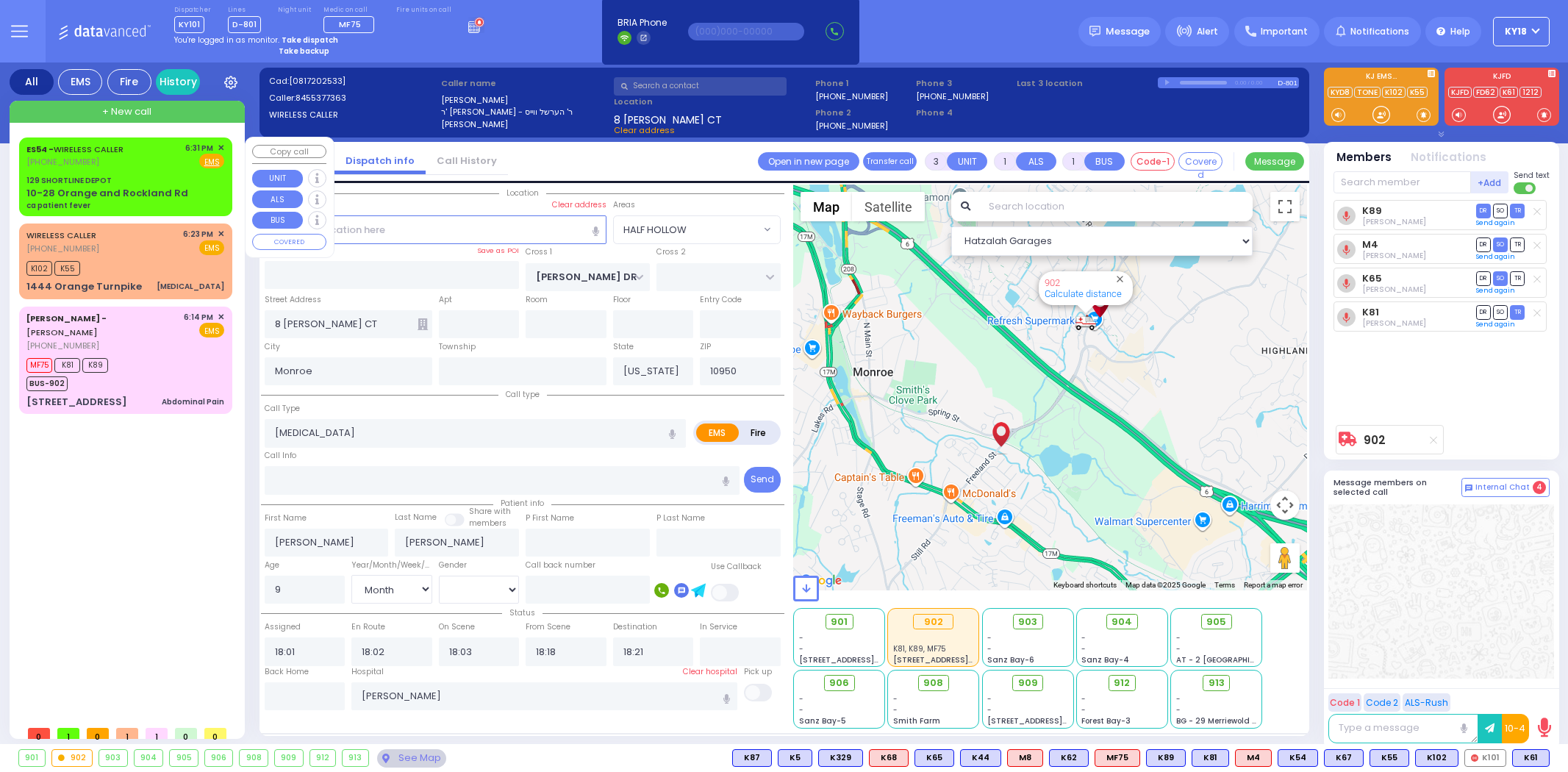
select select "HALF HOLLOW"
select select "Month"
